Goal: Find specific page/section: Find specific page/section

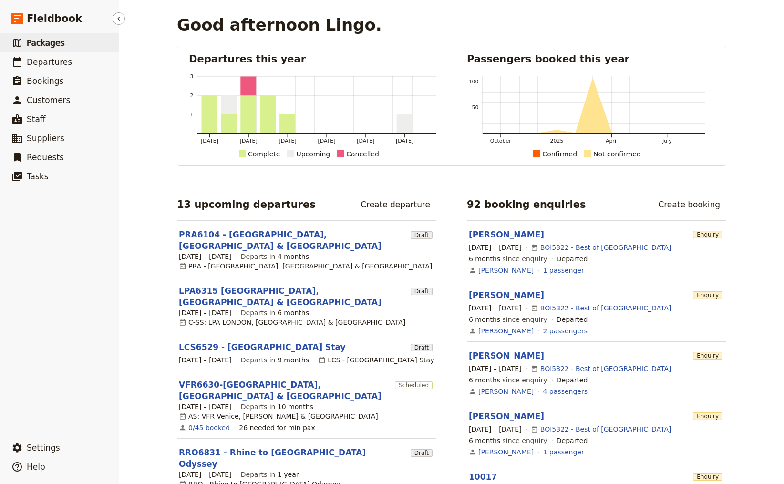
click at [36, 46] on span "Packages" at bounding box center [46, 43] width 38 height 10
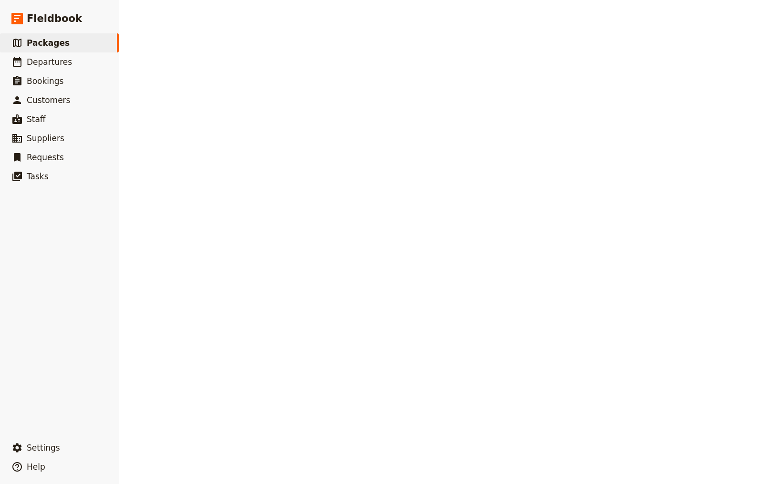
select select "CREATED_AT"
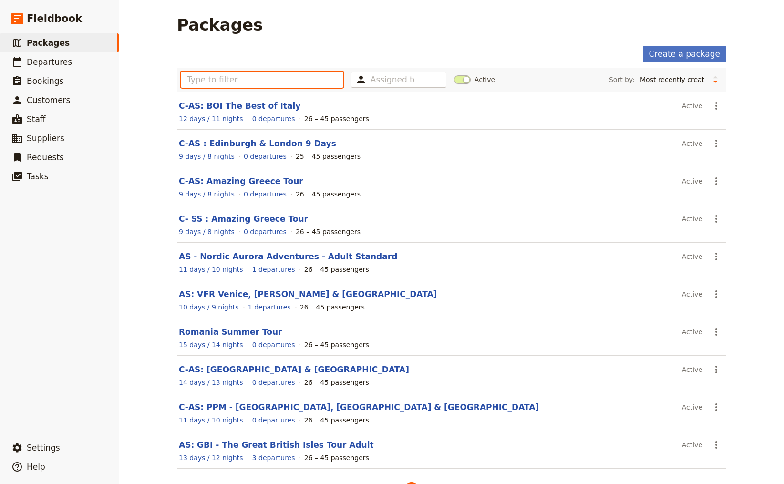
click at [289, 76] on input "text" at bounding box center [262, 80] width 163 height 16
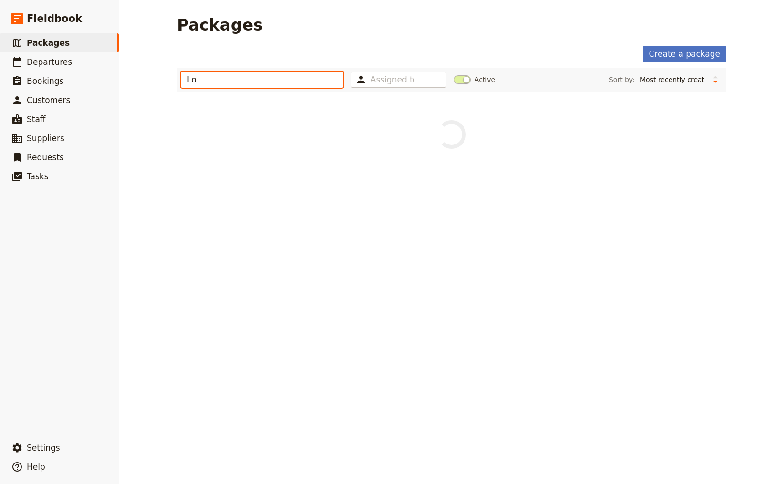
type input "L"
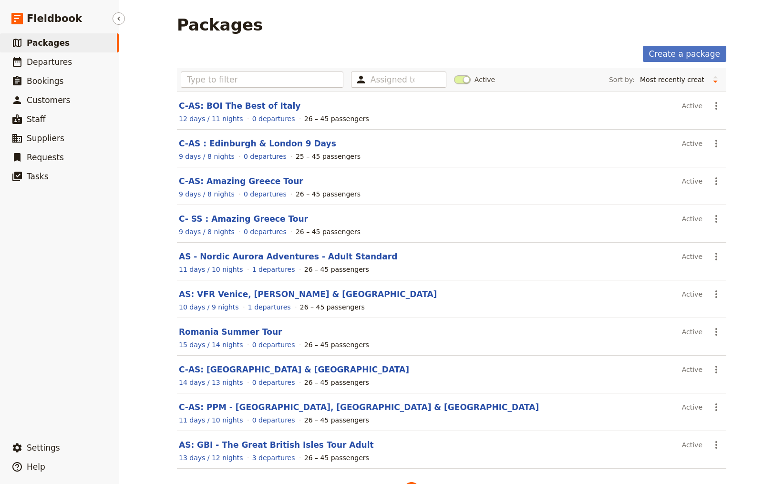
click at [64, 45] on link "​ Packages" at bounding box center [59, 42] width 119 height 19
click at [250, 74] on input "text" at bounding box center [262, 80] width 163 height 16
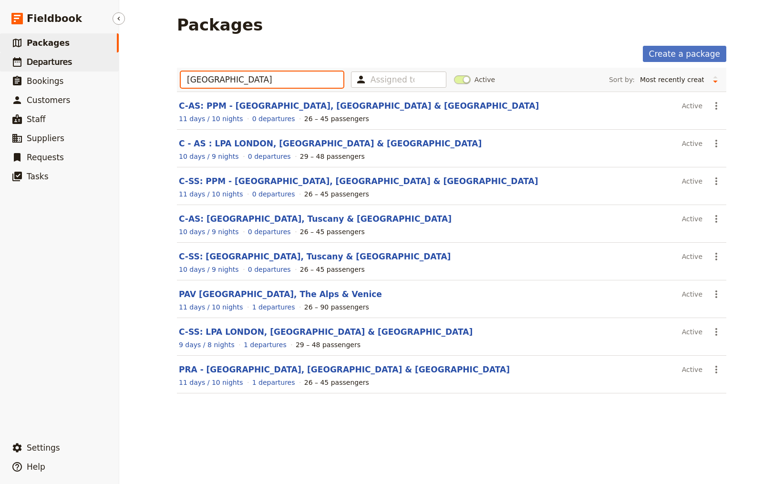
type input "[GEOGRAPHIC_DATA]"
click at [55, 62] on span "Departures" at bounding box center [49, 62] width 45 height 10
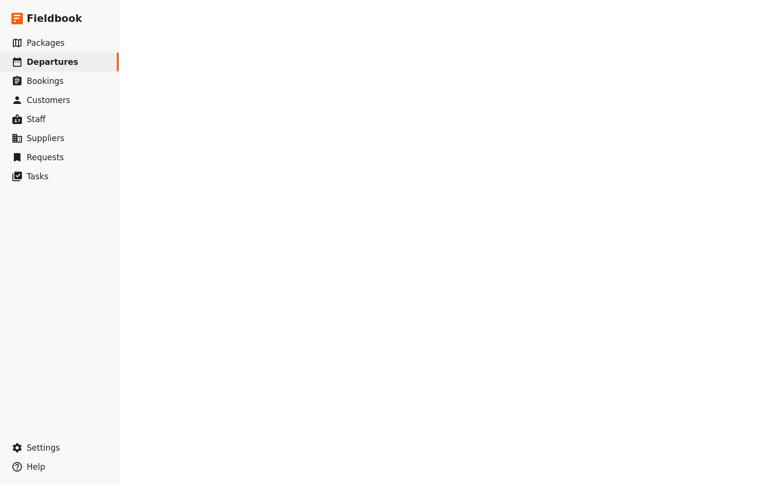
select select "CREATED_AT"
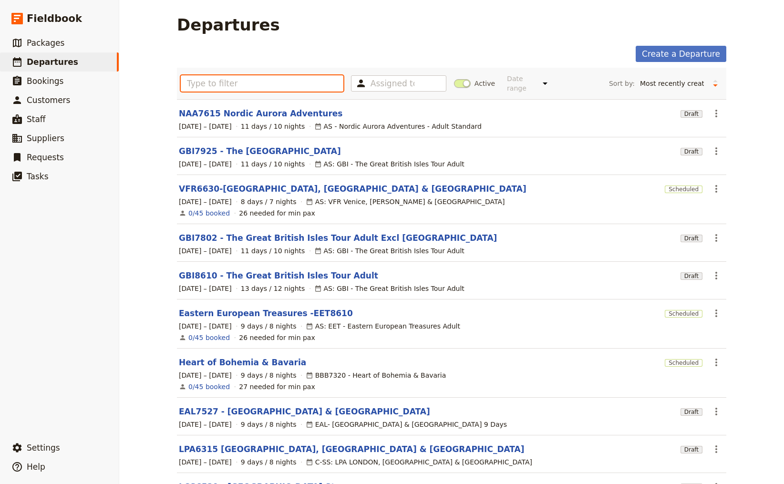
click at [244, 80] on input "text" at bounding box center [262, 83] width 163 height 16
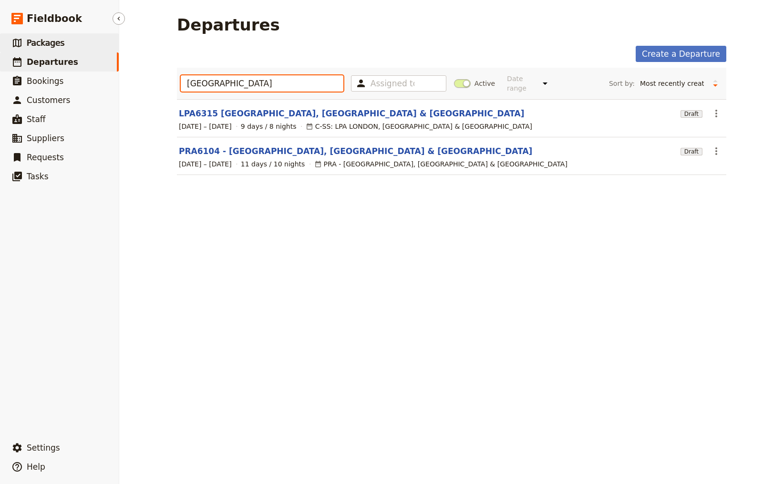
type input "[GEOGRAPHIC_DATA]"
click at [41, 41] on span "Packages" at bounding box center [46, 43] width 38 height 10
select select "CREATED_AT"
